Goal: Task Accomplishment & Management: Manage account settings

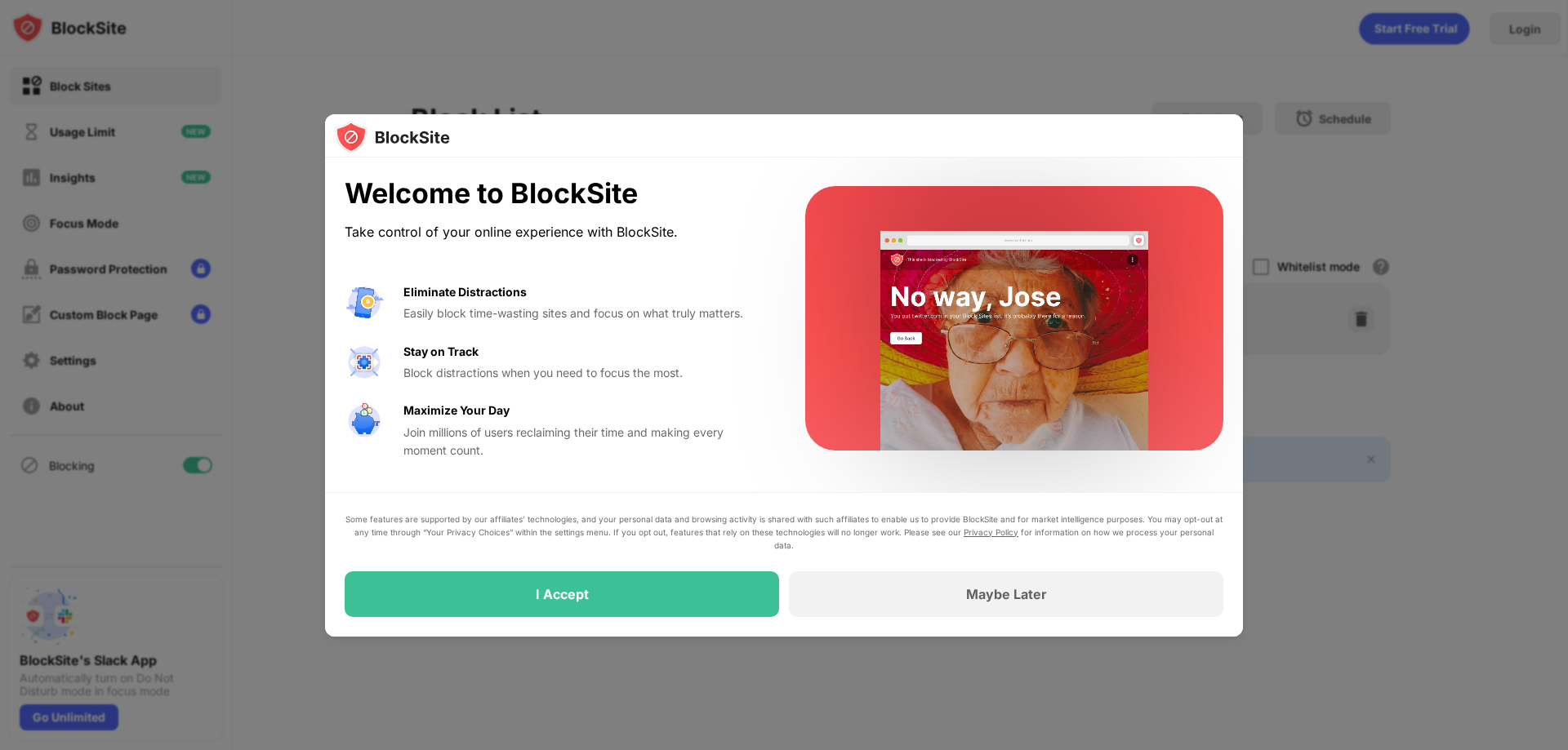
click at [844, 42] on div at bounding box center [784, 375] width 1568 height 750
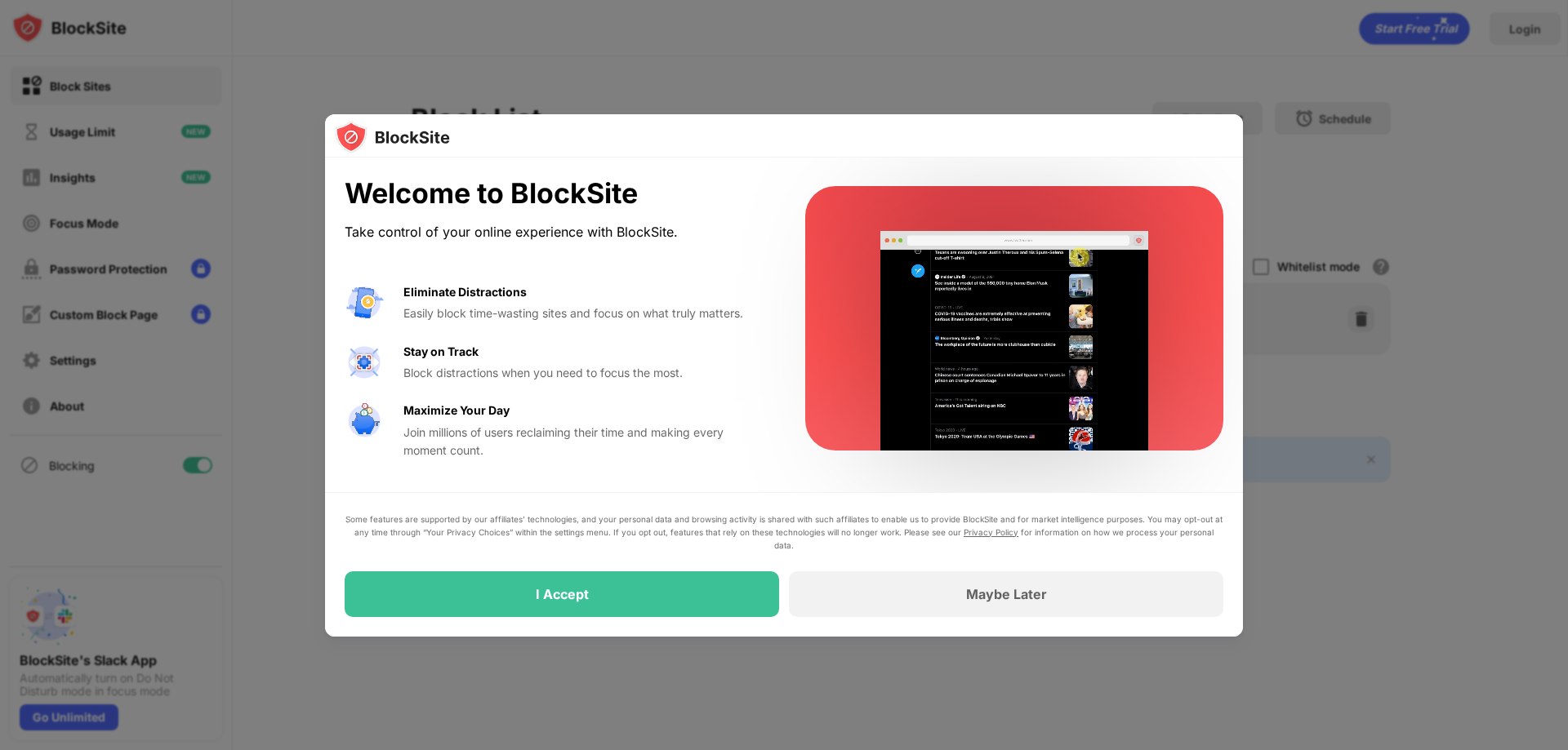
drag, startPoint x: 800, startPoint y: 128, endPoint x: 847, endPoint y: 23, distance: 115.0
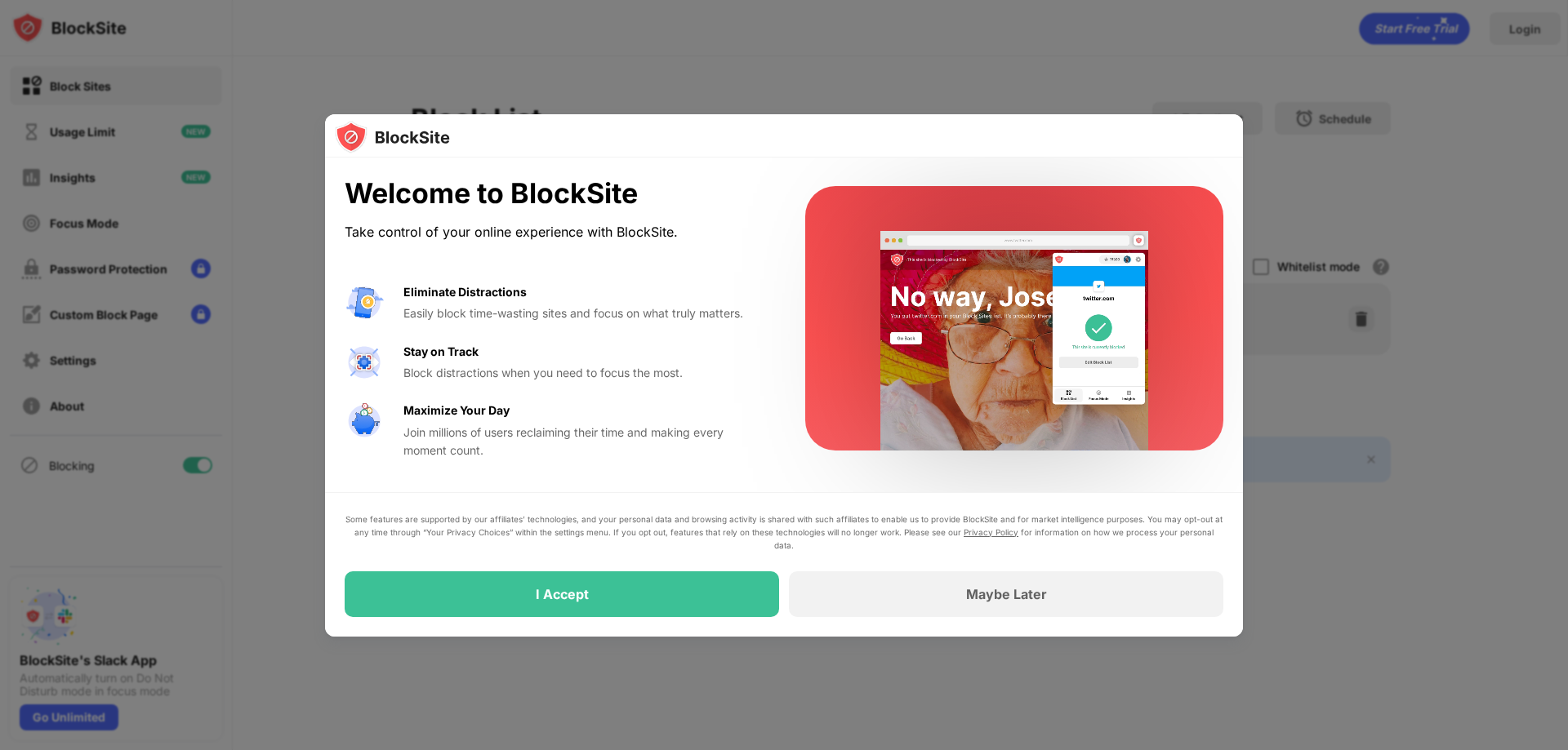
click at [847, 749] on div "Welcome to BlockSite Take control of your online experience with BlockSite. Eli…" at bounding box center [784, 750] width 1568 height 0
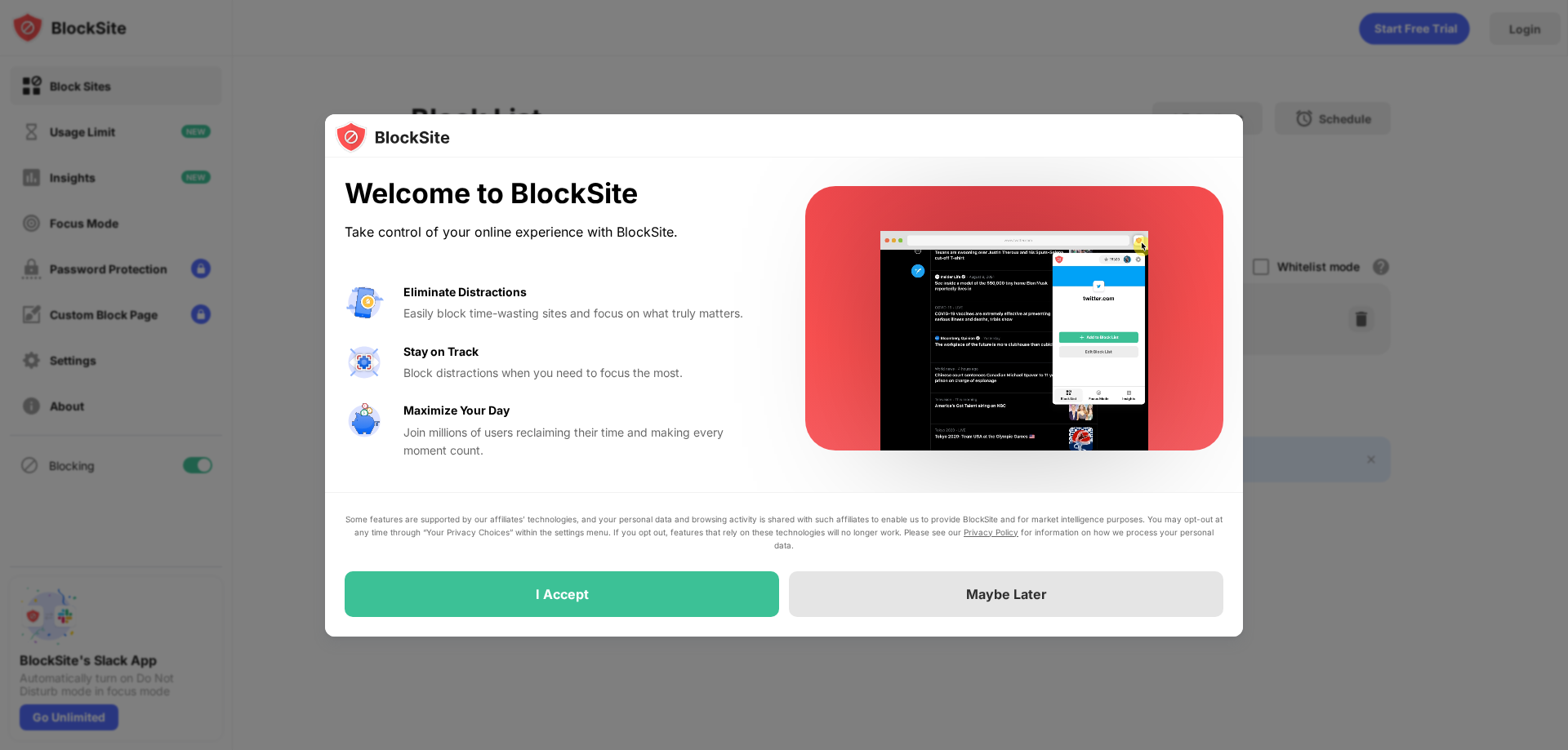
click at [994, 598] on div "Maybe Later" at bounding box center [1007, 594] width 81 height 16
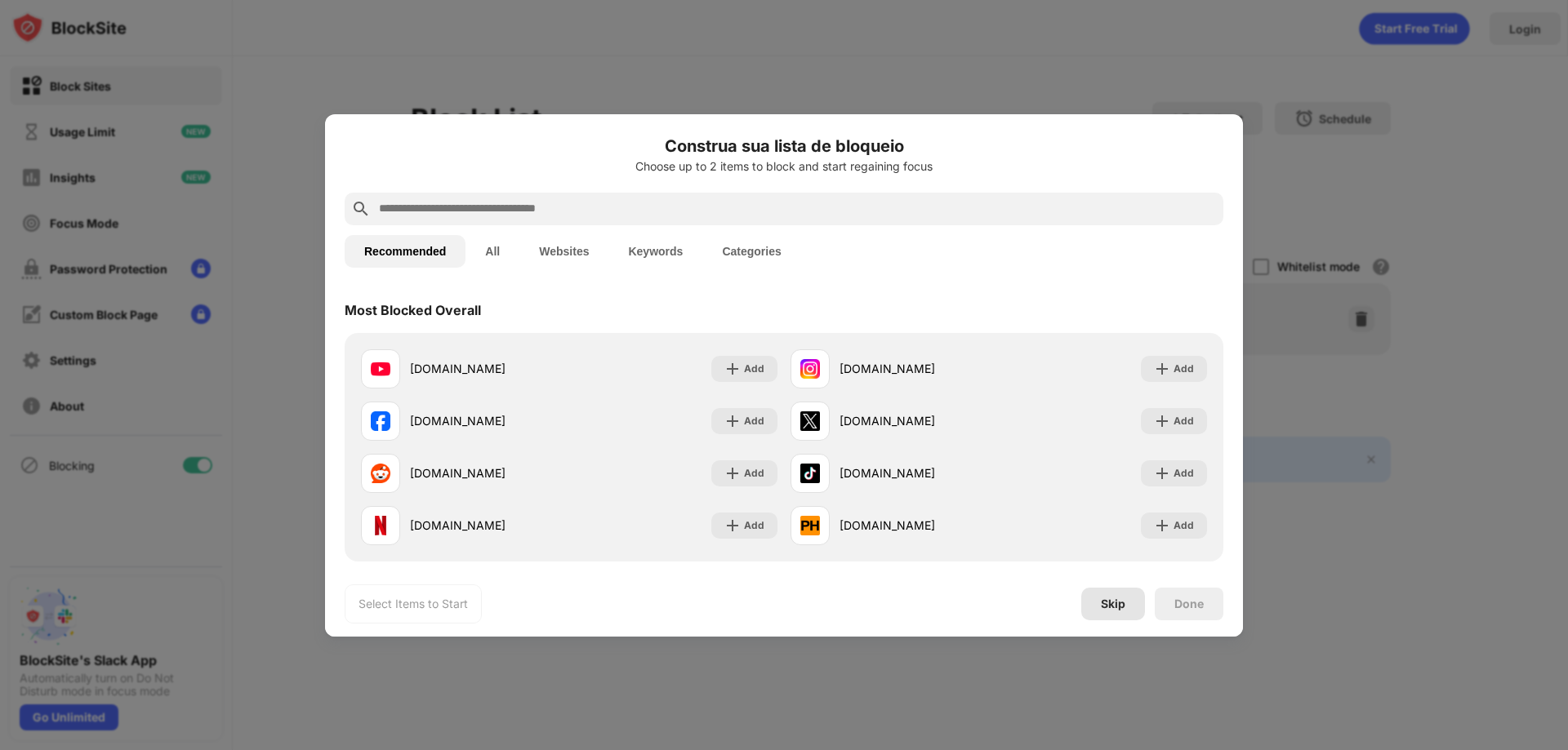
click at [1116, 604] on div "Skip" at bounding box center [1113, 603] width 24 height 13
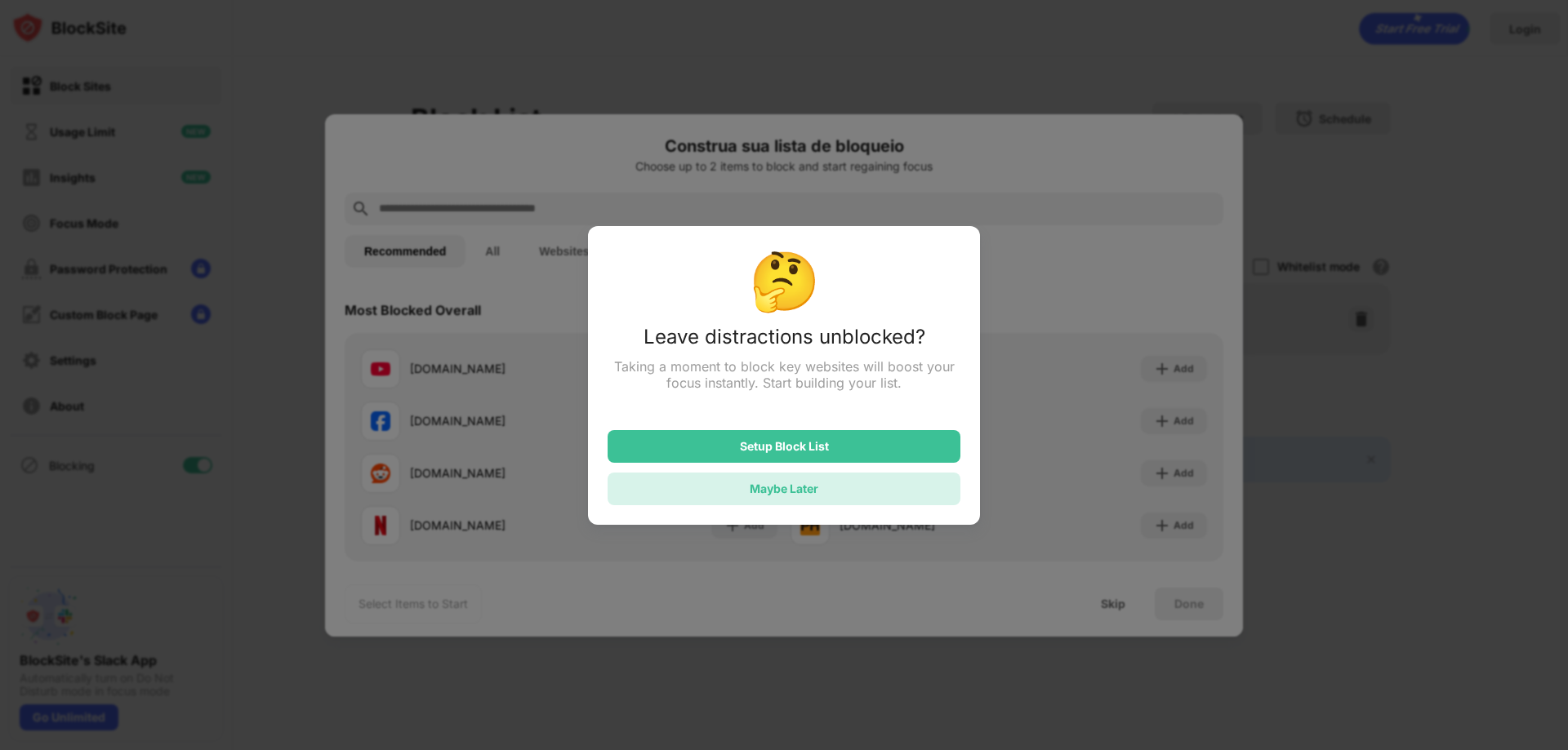
click at [811, 493] on div "Maybe Later" at bounding box center [783, 488] width 68 height 14
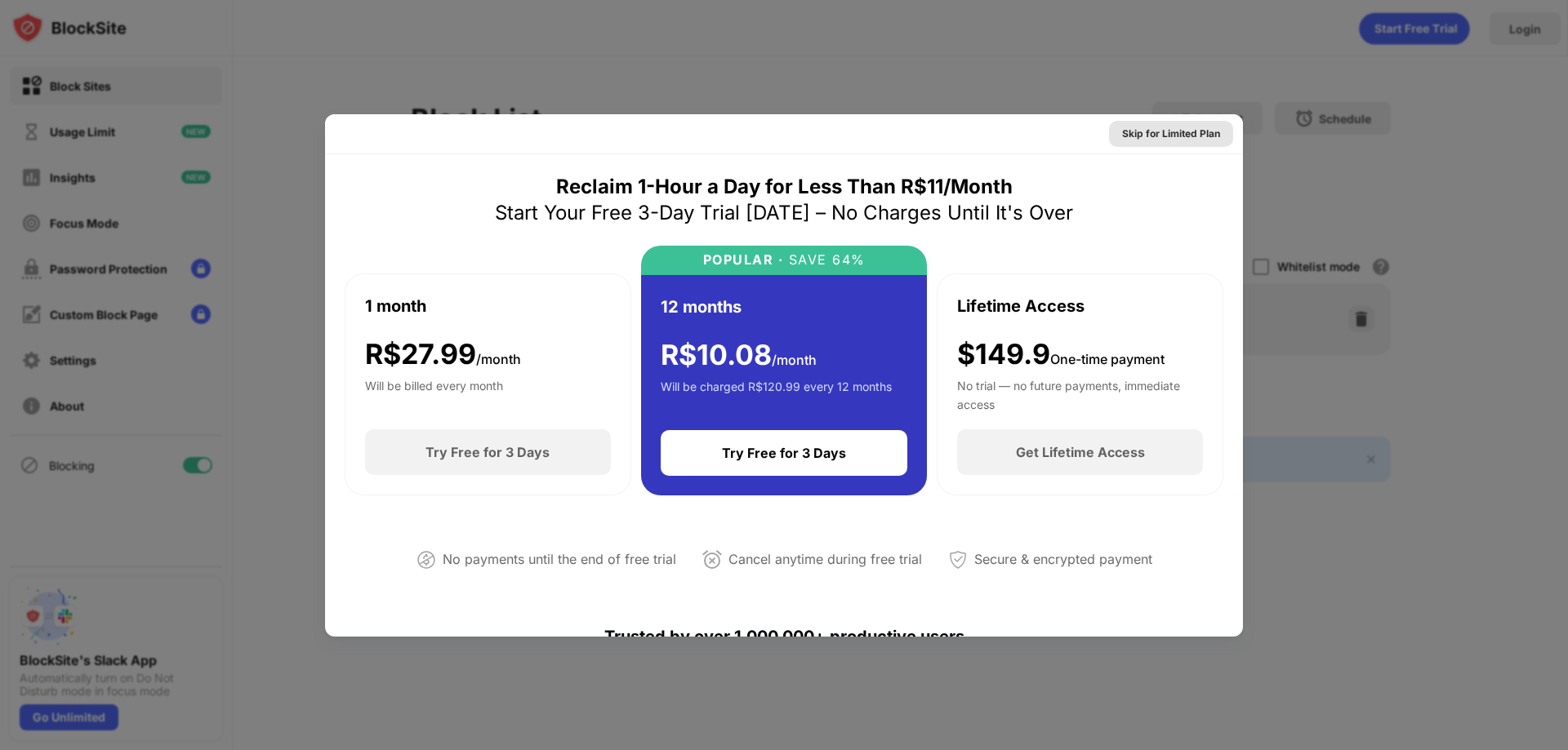
click at [1169, 131] on div "Skip for Limited Plan" at bounding box center [1172, 134] width 98 height 16
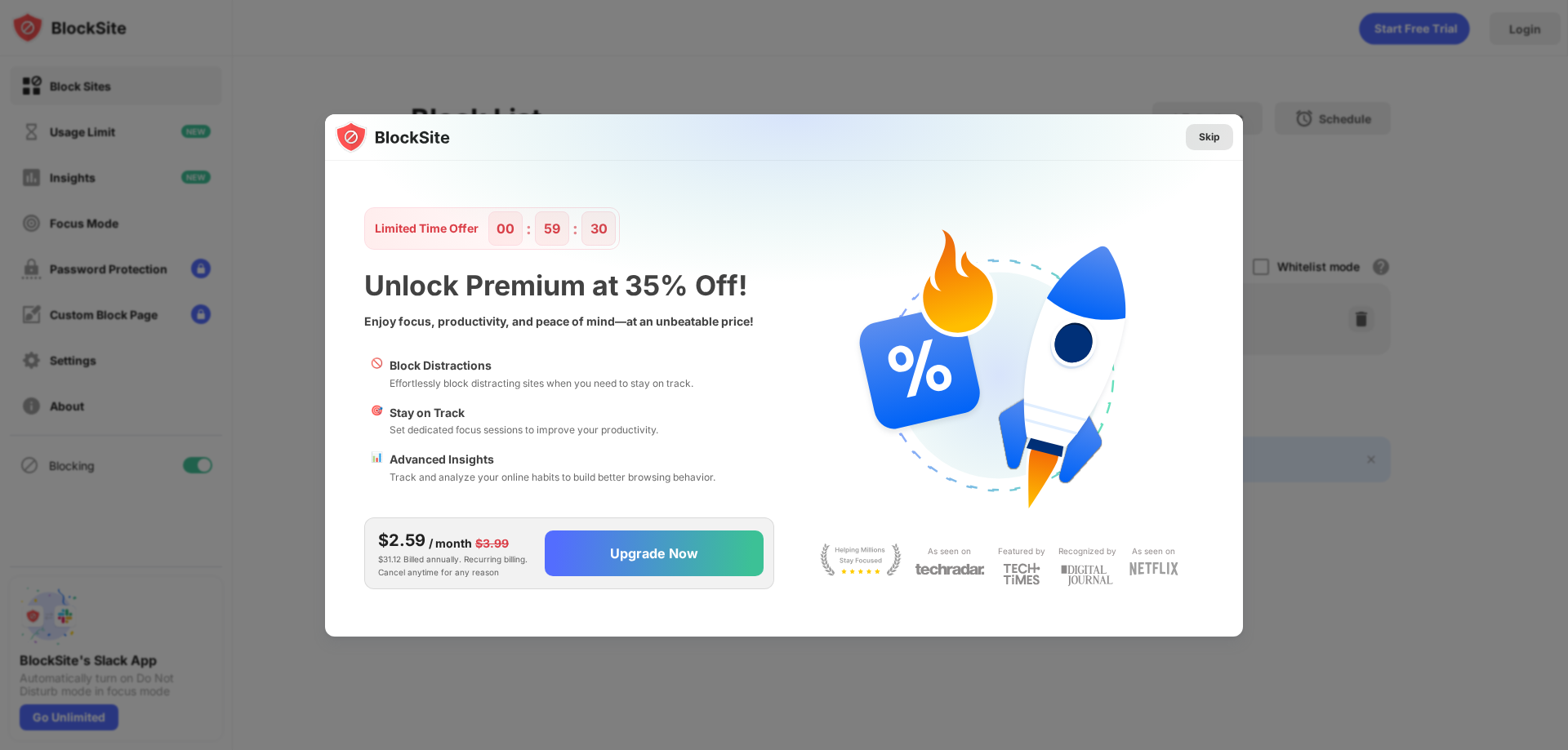
click at [1211, 125] on div "Skip" at bounding box center [1209, 137] width 47 height 26
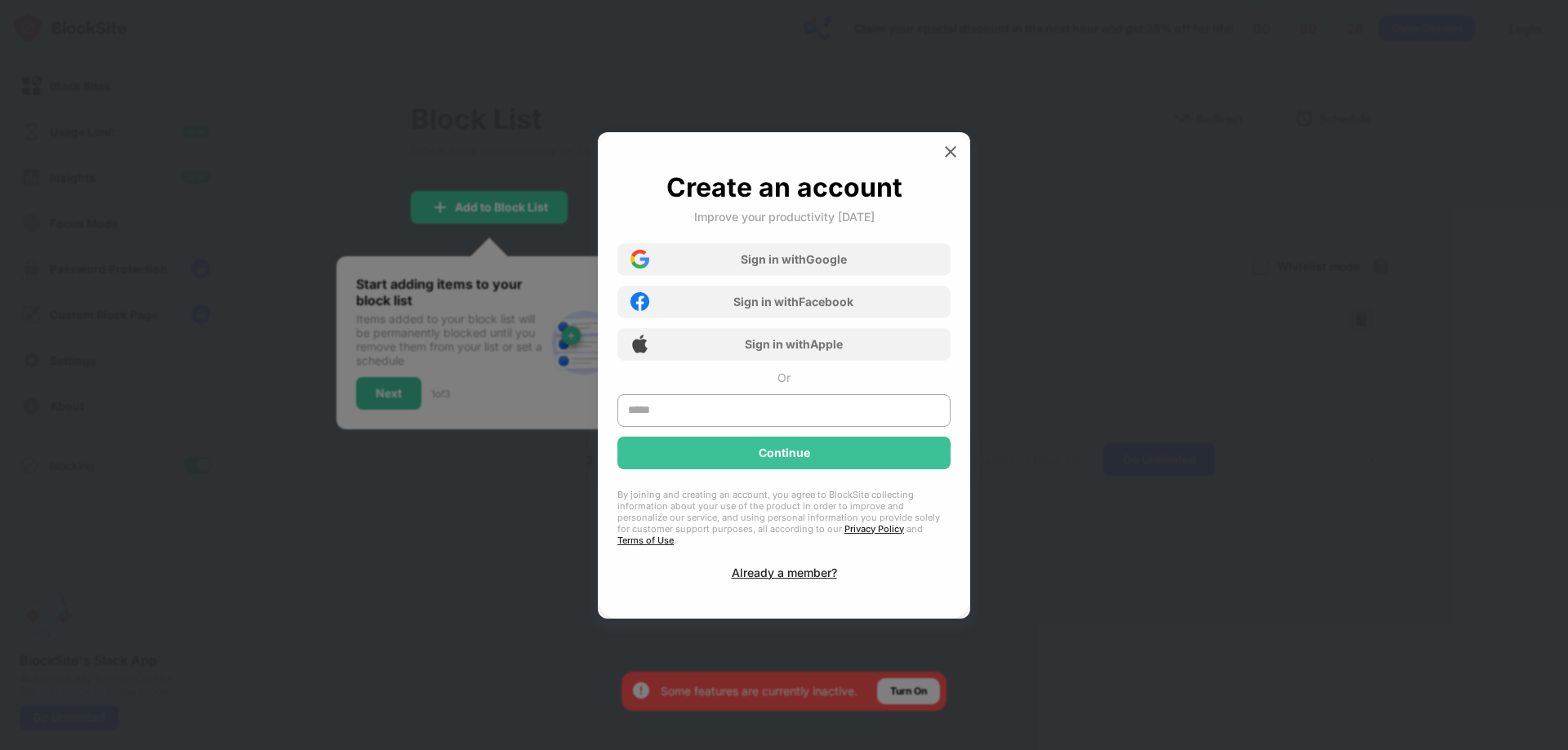
click at [962, 145] on div "Create an account Improve your productivity [DATE] Sign in with Google Sign in …" at bounding box center [783, 375] width 372 height 487
click at [960, 149] on div at bounding box center [951, 152] width 26 height 26
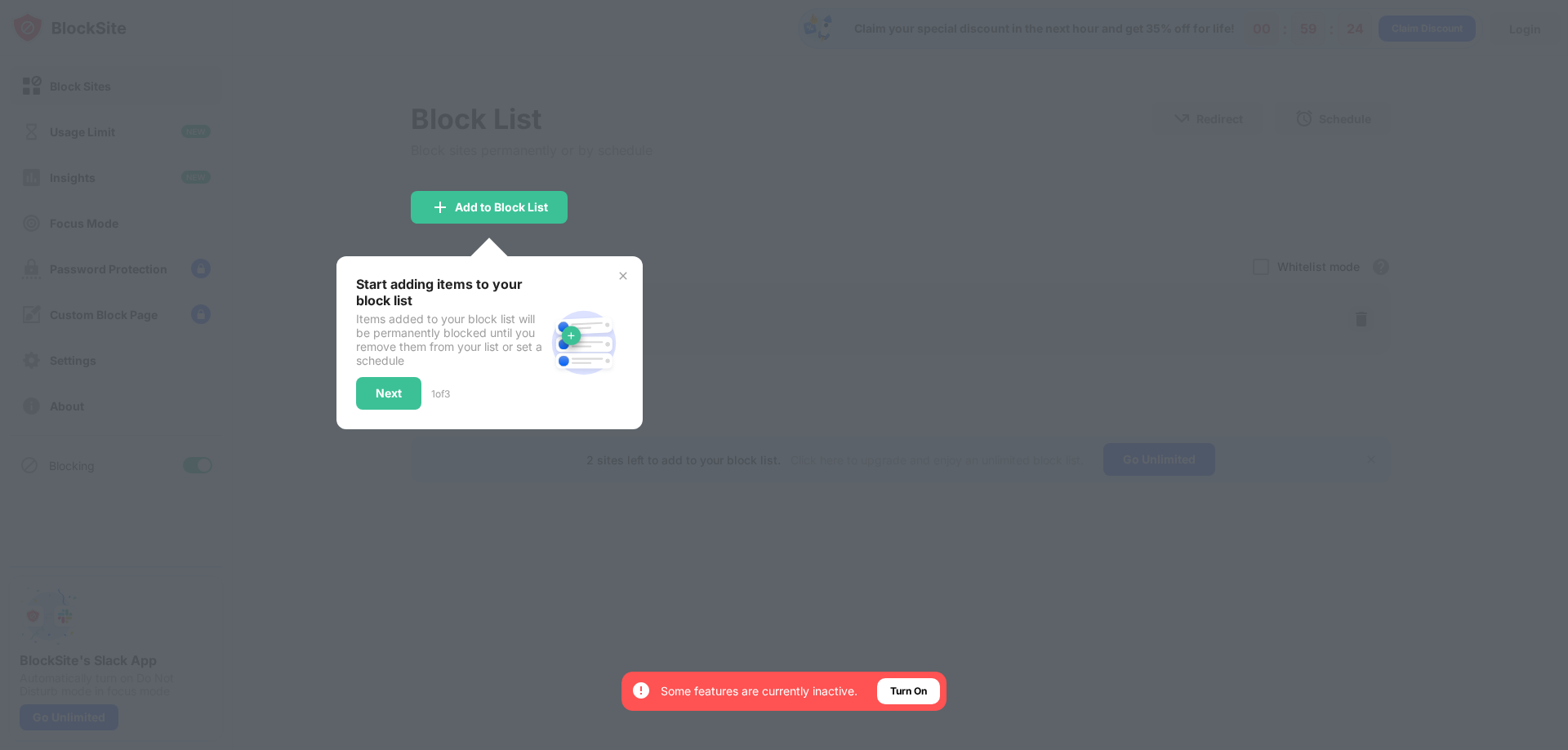
click at [733, 82] on div at bounding box center [784, 375] width 1568 height 750
